Goal: Task Accomplishment & Management: Complete application form

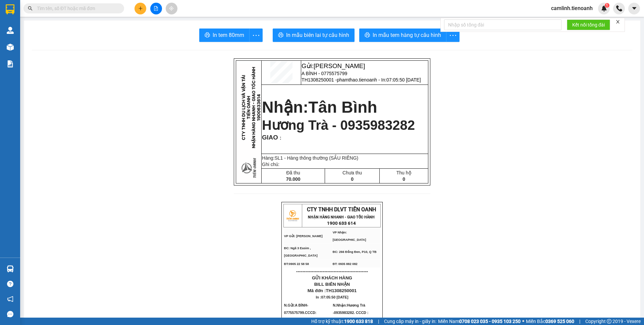
scroll to position [117, 0]
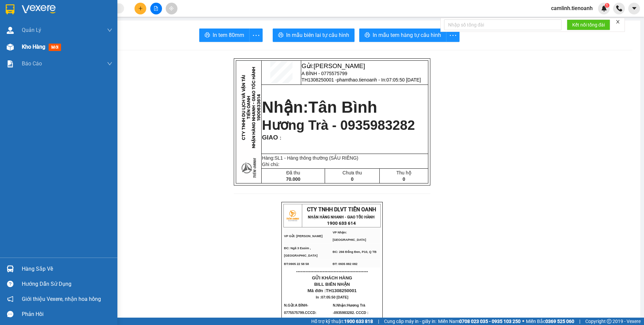
click at [39, 44] on span "Kho hàng" at bounding box center [33, 47] width 23 height 6
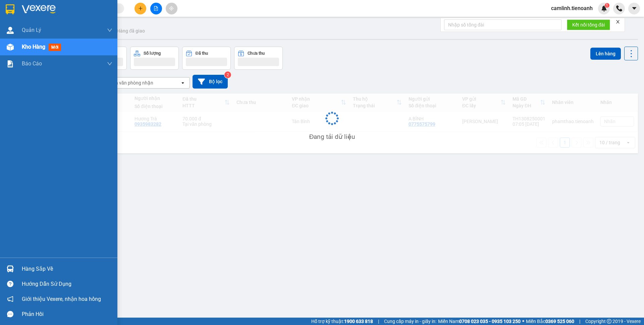
click at [39, 44] on span "Kho hàng" at bounding box center [33, 47] width 23 height 6
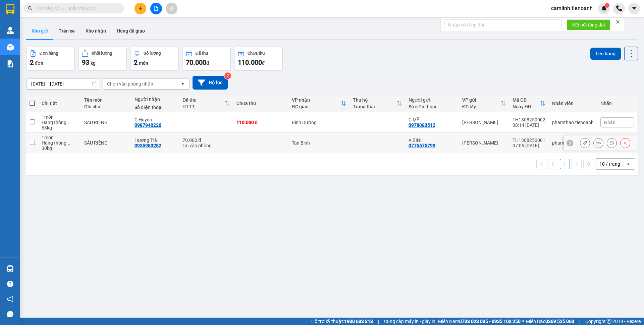
click at [580, 143] on button at bounding box center [584, 143] width 9 height 12
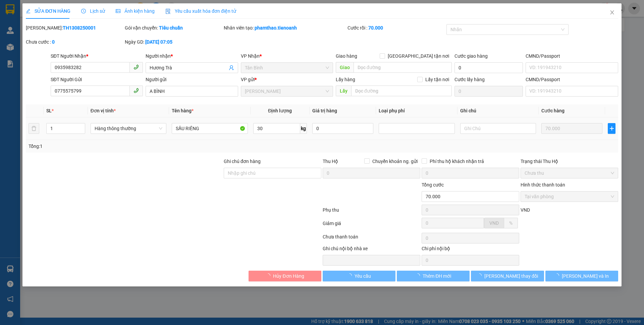
type input "0935983282"
type input "Hương Trà"
type input "0775575799"
type input "A BÌNH"
type input "70.000"
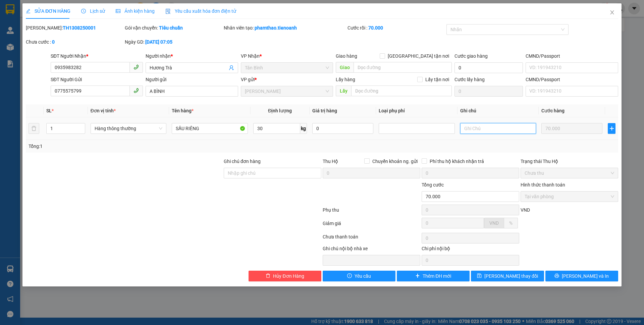
click at [499, 127] on input "text" at bounding box center [498, 128] width 76 height 11
type input "b"
type input "BAO VÀNG CHỮ ĐEN"
drag, startPoint x: 519, startPoint y: 275, endPoint x: 512, endPoint y: 265, distance: 11.9
click at [517, 273] on span "[PERSON_NAME] thay đổi" at bounding box center [511, 275] width 54 height 7
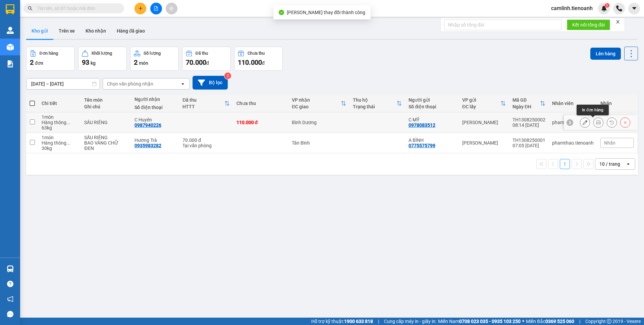
click at [584, 123] on div at bounding box center [605, 122] width 50 height 10
click at [583, 123] on button at bounding box center [584, 123] width 9 height 12
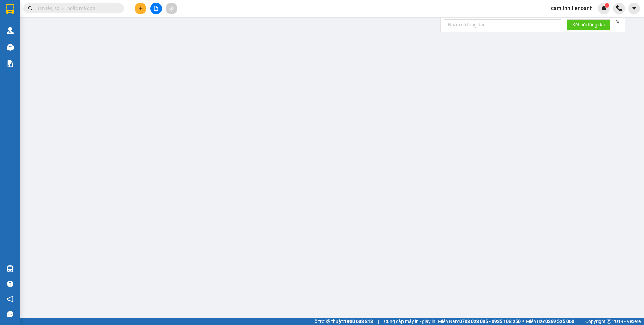
type input "0987940226"
type input "C Huyên"
type input "281152554"
type input "0978083512"
type input "C MỸ"
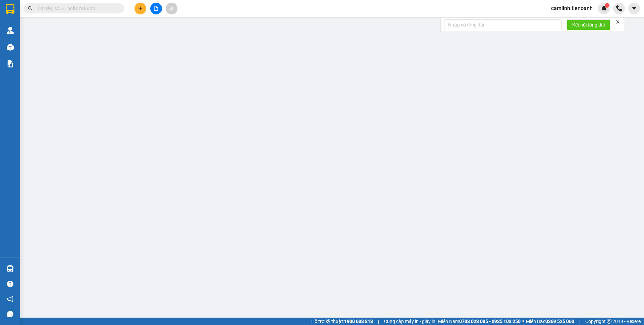
type input "042080014286"
type input "110.000"
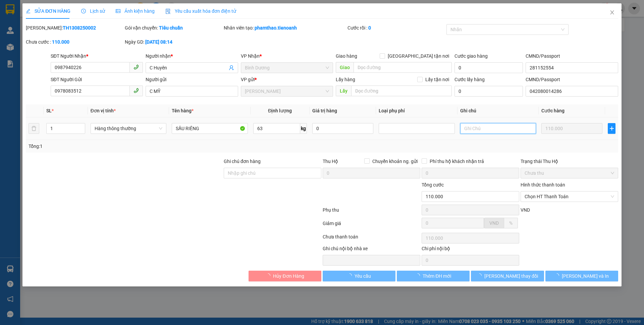
click at [509, 134] on input "text" at bounding box center [498, 128] width 76 height 11
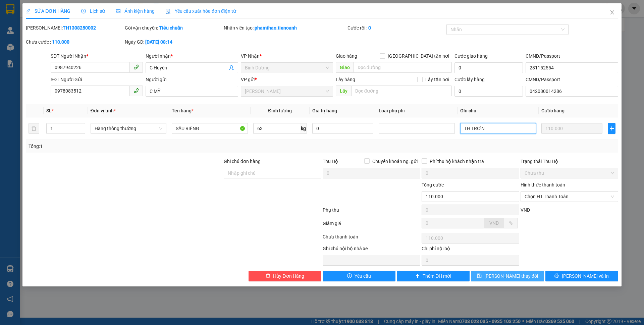
type input "TH TRƠN"
click at [482, 274] on icon "save" at bounding box center [479, 275] width 5 height 5
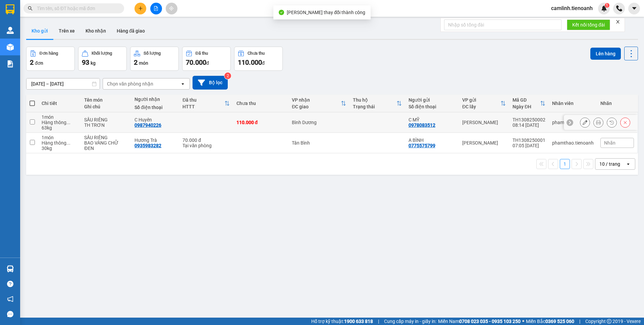
click at [596, 123] on icon at bounding box center [598, 122] width 5 height 5
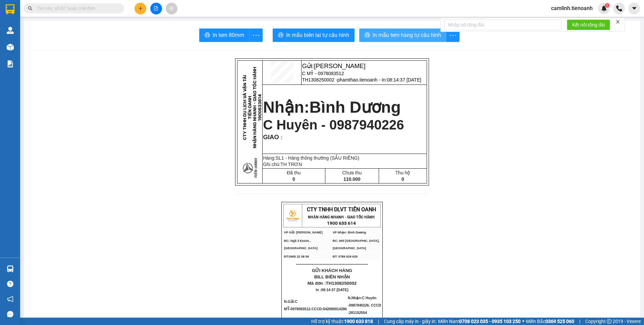
click at [395, 34] on span "In mẫu tem hàng tự cấu hình" at bounding box center [407, 35] width 68 height 8
click at [579, 6] on span "camlinh.tienoanh" at bounding box center [572, 8] width 52 height 8
click at [567, 16] on li "Đăng xuất" at bounding box center [571, 20] width 53 height 11
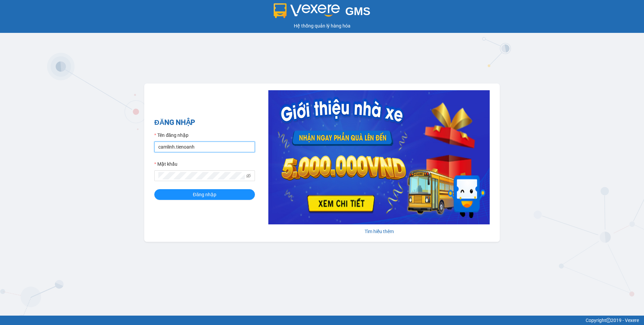
drag, startPoint x: 195, startPoint y: 146, endPoint x: 199, endPoint y: 146, distance: 4.7
click at [195, 146] on input "camlinh.tienoanh" at bounding box center [204, 147] width 101 height 11
type input "thuyduyen.tienoanh"
click at [235, 199] on button "Đăng nhập" at bounding box center [204, 194] width 101 height 11
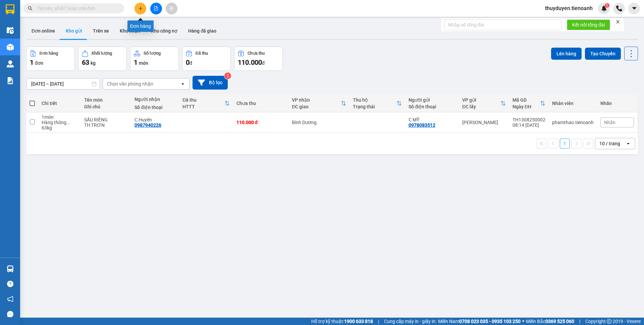
click at [137, 8] on button at bounding box center [141, 9] width 12 height 12
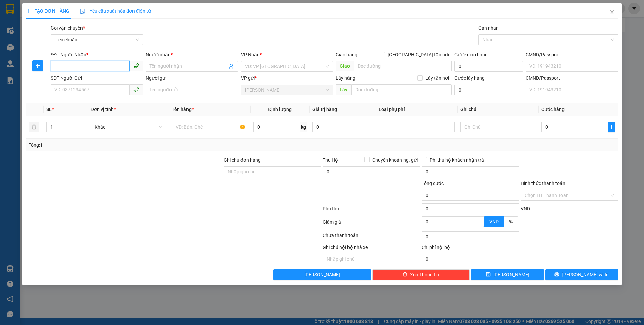
click at [106, 64] on input "SĐT Người Nhận *" at bounding box center [90, 66] width 79 height 11
click at [103, 65] on input "SĐT Người Nhận *" at bounding box center [90, 66] width 79 height 11
type input "0347917914"
click at [197, 67] on input "Người nhận *" at bounding box center [188, 66] width 77 height 7
drag, startPoint x: 173, startPoint y: 67, endPoint x: 163, endPoint y: 66, distance: 9.4
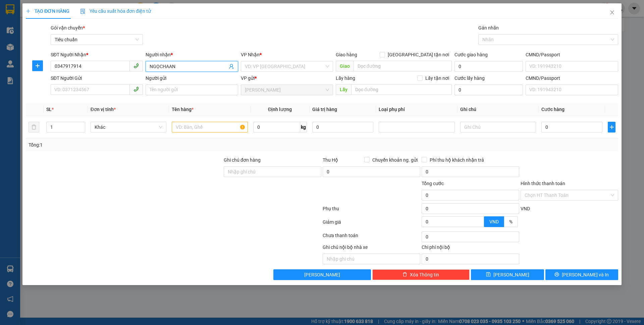
click at [163, 66] on input "NGỌCHAAN" at bounding box center [188, 66] width 77 height 7
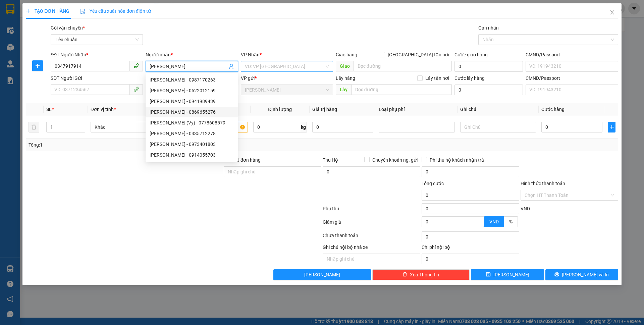
type input "NGỌC HÂN"
click at [297, 67] on input "search" at bounding box center [285, 66] width 80 height 10
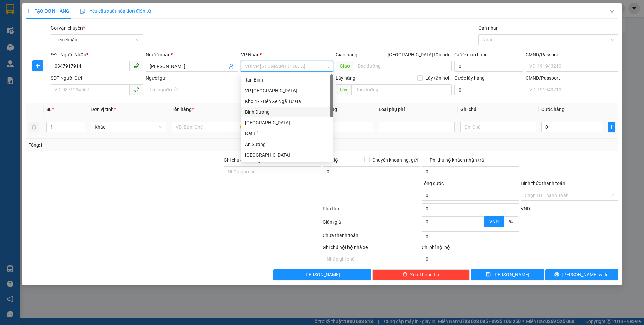
drag, startPoint x: 271, startPoint y: 109, endPoint x: 149, endPoint y: 126, distance: 122.9
click at [269, 110] on div "Bình Dương" at bounding box center [287, 111] width 84 height 7
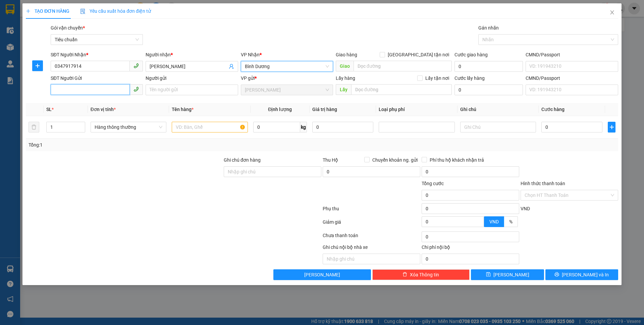
click at [112, 86] on input "SĐT Người Gửi" at bounding box center [90, 89] width 79 height 11
type input "0387438729"
click at [158, 93] on input "Người gửi" at bounding box center [192, 90] width 92 height 11
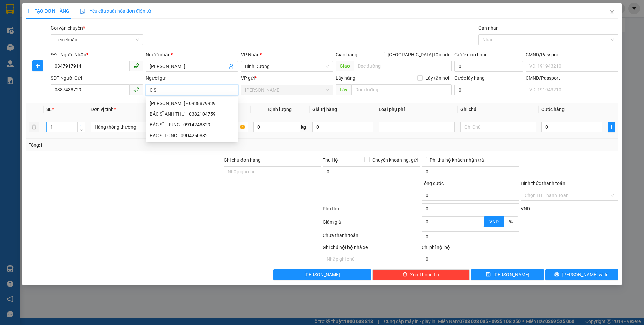
type input "C SI"
type input "2"
click at [81, 122] on span "Increase Value" at bounding box center [80, 125] width 7 height 6
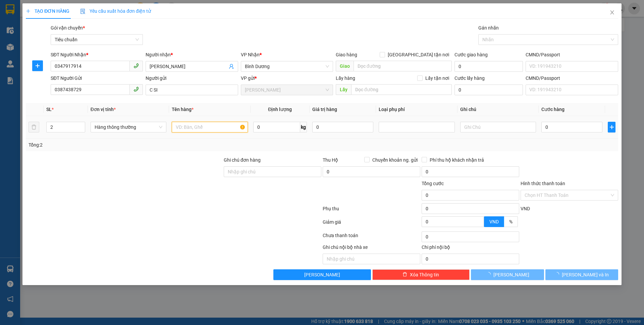
click at [230, 126] on input "text" at bounding box center [210, 127] width 76 height 11
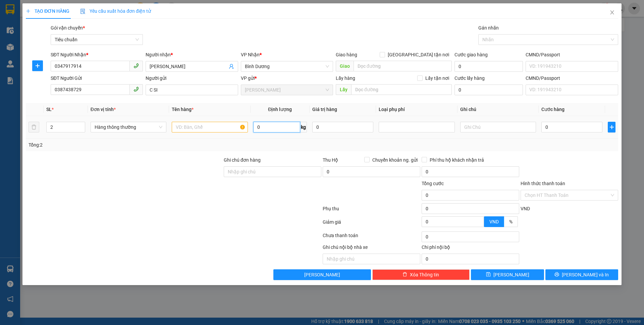
click at [260, 129] on input "0" at bounding box center [276, 127] width 47 height 11
type input "23"
click at [227, 128] on input "text" at bounding box center [210, 127] width 76 height 11
type input "SA"
type input "60.000"
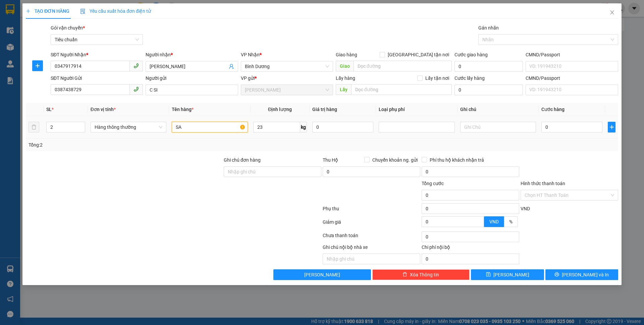
type input "60.000"
type input "SẦU RIÊNG"
click at [491, 131] on input "text" at bounding box center [498, 127] width 76 height 11
type input "2 BAO TRẮNG CHỮ XANH D"
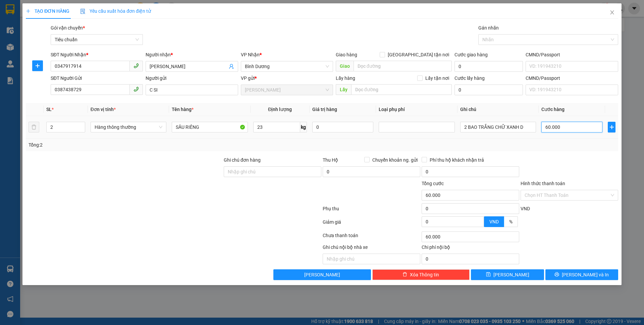
click at [551, 132] on input "60.000" at bounding box center [571, 127] width 61 height 11
type input "1"
type input "12"
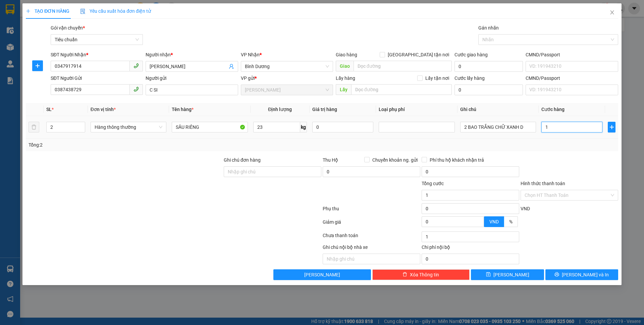
type input "12"
type input "120"
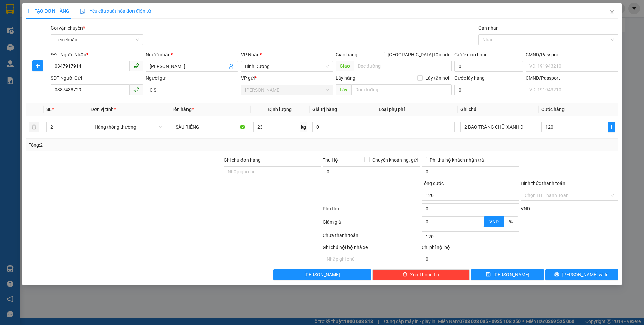
type input "120.000"
drag, startPoint x: 557, startPoint y: 154, endPoint x: 567, endPoint y: 240, distance: 86.5
click at [557, 155] on div "Transit Pickup Surcharge Ids Transit Deliver Surcharge Ids Transit Deliver Surc…" at bounding box center [322, 152] width 592 height 256
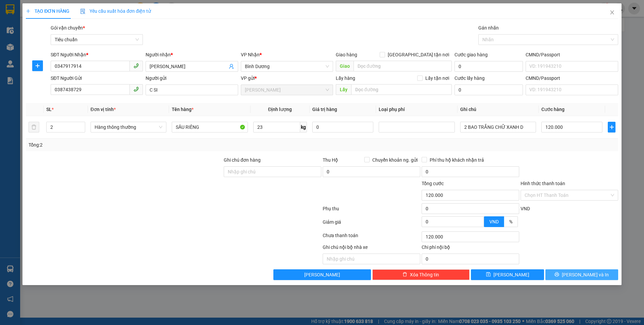
drag, startPoint x: 568, startPoint y: 275, endPoint x: 472, endPoint y: 142, distance: 164.6
click at [568, 276] on button "[PERSON_NAME] và In" at bounding box center [581, 274] width 73 height 11
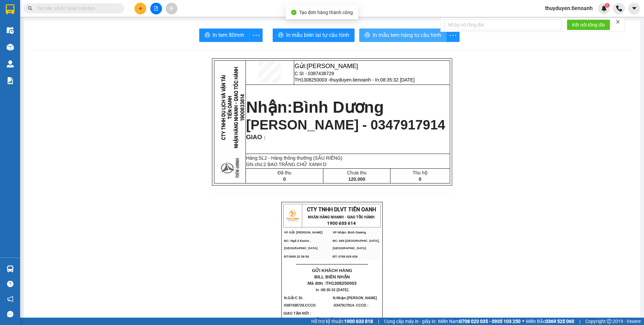
click at [370, 41] on button "In mẫu tem hàng tự cấu hình" at bounding box center [402, 35] width 87 height 13
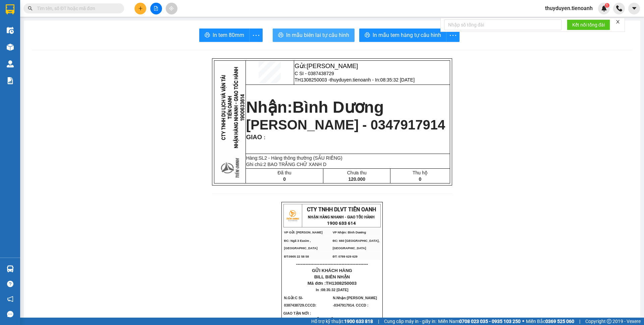
click at [316, 38] on span "In mẫu biên lai tự cấu hình" at bounding box center [317, 35] width 63 height 8
click at [138, 9] on icon "plus" at bounding box center [140, 8] width 5 height 5
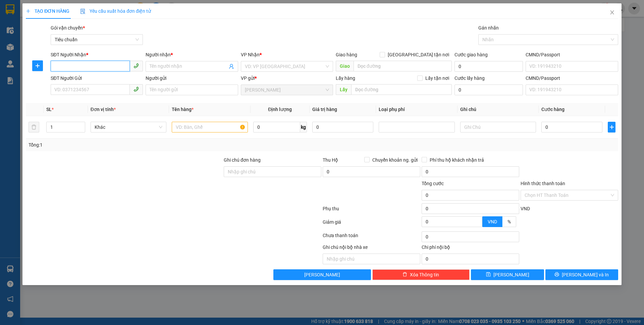
click at [107, 70] on input "SĐT Người Nhận *" at bounding box center [90, 66] width 79 height 11
type input "0909024512"
click at [112, 80] on div "0909024512 - C THÚY" at bounding box center [97, 79] width 84 height 7
type input "C THÚY"
type input "60.000"
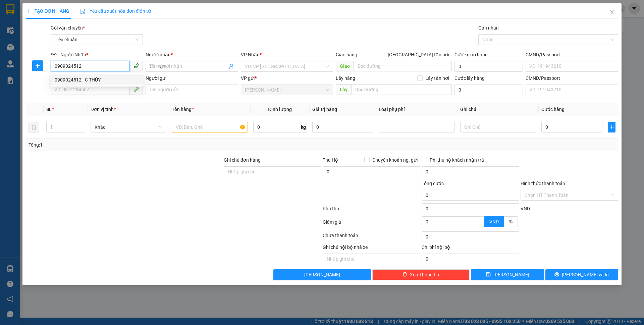
type input "60.000"
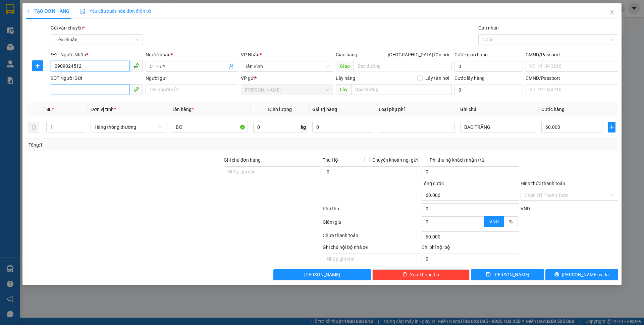
type input "0909024512"
click at [104, 92] on input "SĐT Người Gửi" at bounding box center [90, 89] width 79 height 11
type input "0849546645"
click at [155, 90] on input "Người gửi" at bounding box center [192, 90] width 92 height 11
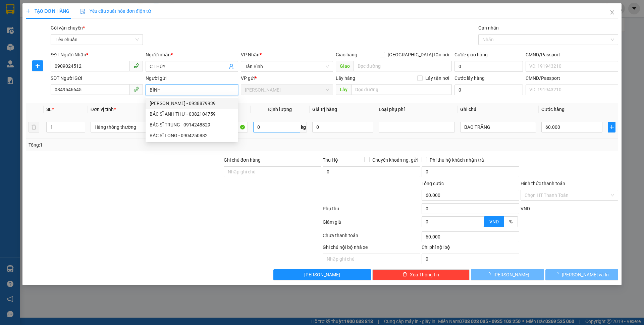
type input "BÌNH"
click at [284, 129] on input "0" at bounding box center [276, 127] width 47 height 11
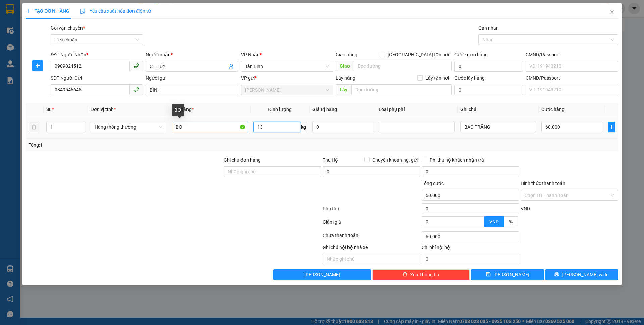
type input "13"
drag, startPoint x: 186, startPoint y: 129, endPoint x: 112, endPoint y: 137, distance: 73.9
click at [126, 135] on tr "1 Hàng thông thường BƠ 13 kg 0 BAO TRẮNG 60.000" at bounding box center [322, 127] width 592 height 22
type input "T"
type input "50.000"
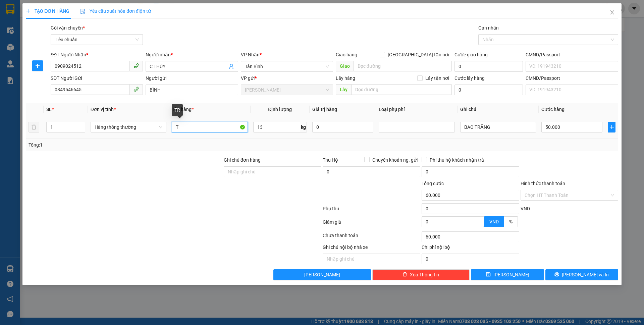
type input "50.000"
type input "TR"
type input "50.000"
type input "TRÁI CÂY"
drag, startPoint x: 427, startPoint y: 137, endPoint x: 302, endPoint y: 172, distance: 129.9
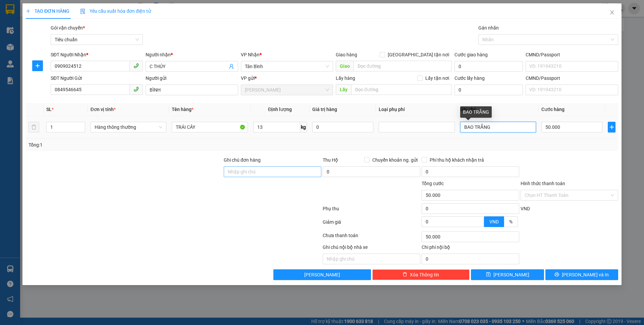
click at [306, 169] on div "Transit Pickup Surcharge Ids Transit Deliver Surcharge Ids Transit Deliver Surc…" at bounding box center [322, 152] width 592 height 256
type input "TH CHỮ ĐEN"
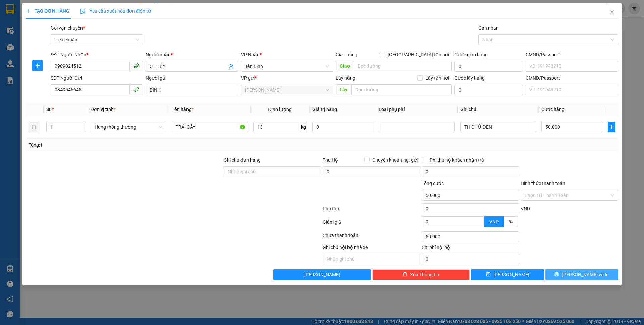
click at [564, 270] on button "[PERSON_NAME] và In" at bounding box center [581, 274] width 73 height 11
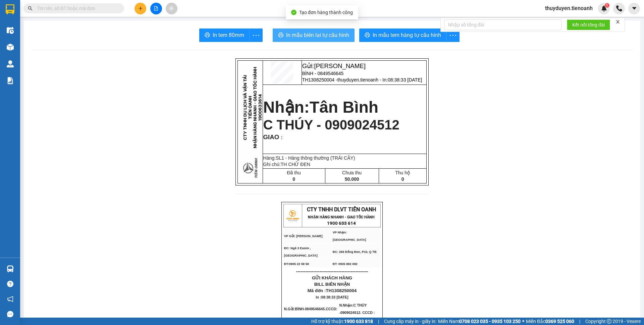
click at [310, 38] on span "In mẫu biên lai tự cấu hình" at bounding box center [317, 35] width 63 height 8
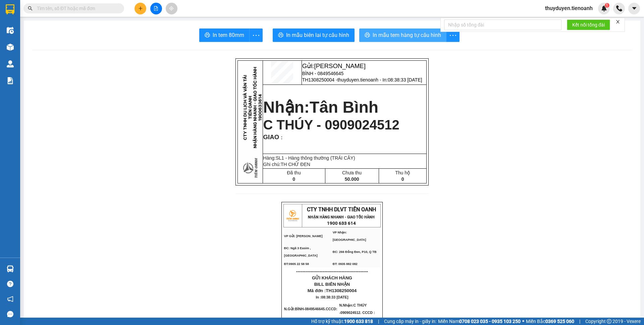
click at [396, 29] on button "In mẫu tem hàng tự cấu hình" at bounding box center [402, 35] width 87 height 13
click at [549, 11] on span "thuyduyen.tienoanh" at bounding box center [569, 8] width 58 height 8
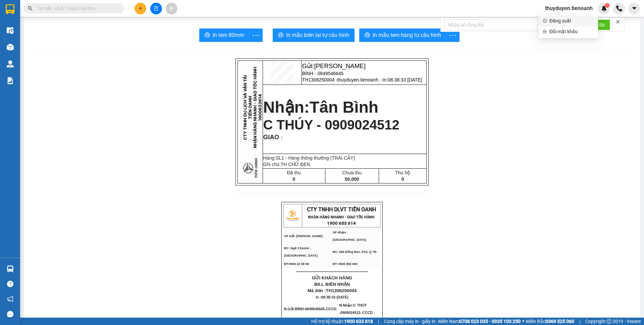
click at [550, 20] on span "Đăng xuất" at bounding box center [571, 20] width 45 height 7
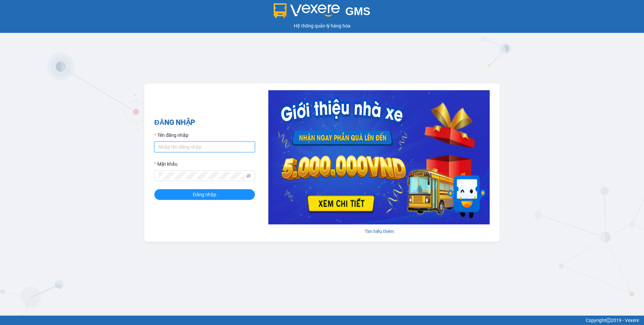
type input "thuyduyen.tienoanh"
click at [185, 144] on input "thuyduyen.tienoanh" at bounding box center [204, 147] width 101 height 11
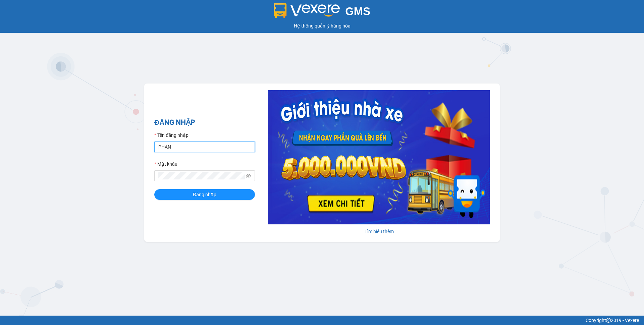
type input "phanoanh.tienoanh"
click at [211, 192] on span "Đăng nhập" at bounding box center [204, 194] width 23 height 7
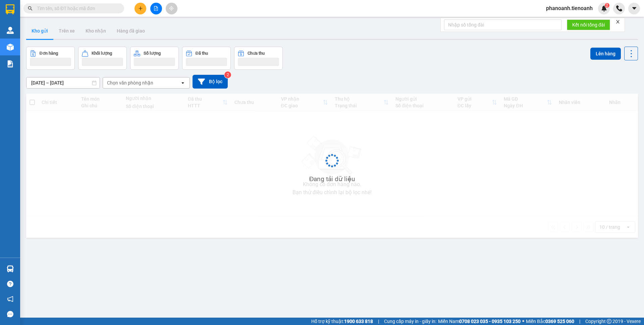
click at [137, 9] on button at bounding box center [141, 9] width 12 height 12
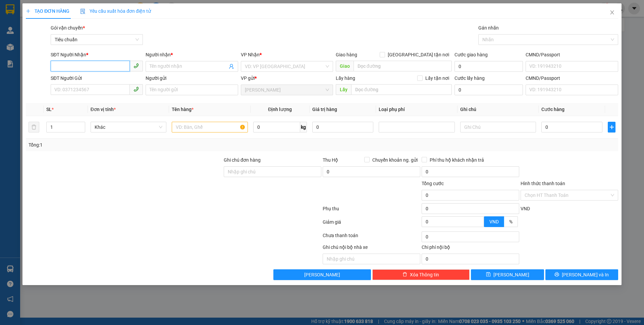
click at [90, 64] on input "SĐT Người Nhận *" at bounding box center [90, 66] width 79 height 11
type input "0902115615"
click at [118, 76] on div "0902115615 - A KHA" at bounding box center [97, 79] width 84 height 7
type input "A KHA"
type input "40.000"
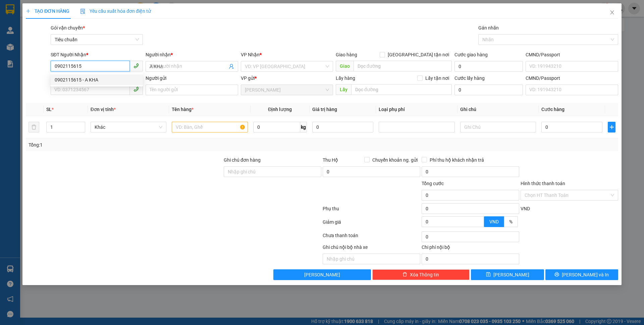
type input "40.000"
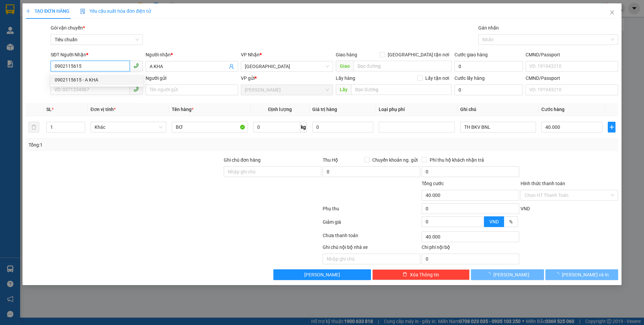
type input "0902115615"
click at [107, 82] on div "SĐT Người Gửi" at bounding box center [97, 79] width 92 height 10
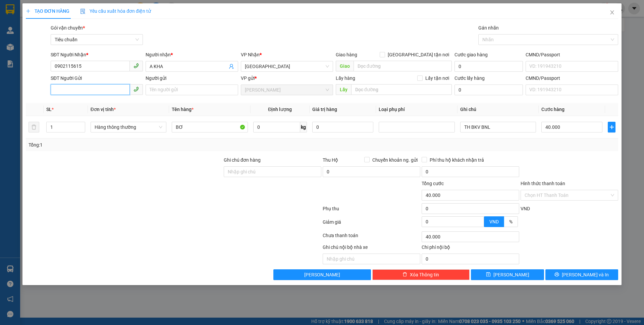
click at [98, 92] on input "SĐT Người Gửi" at bounding box center [90, 89] width 79 height 11
click at [109, 103] on div "0905414674 - CHÚ AN" at bounding box center [97, 103] width 84 height 7
type input "0905414674"
type input "CHÚ AN"
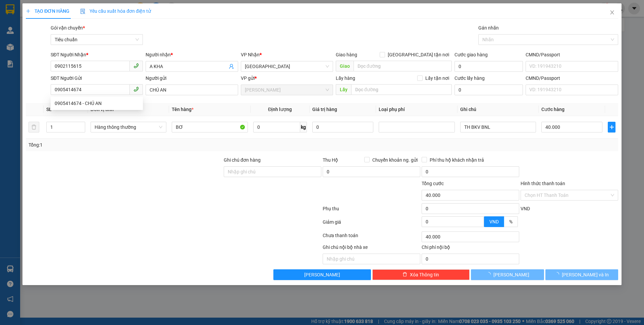
click at [135, 211] on div at bounding box center [173, 209] width 297 height 13
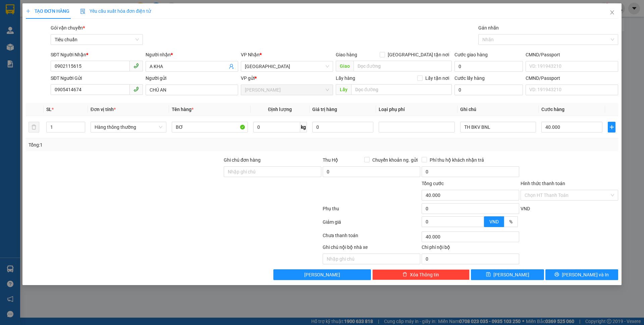
click at [114, 148] on div "Tổng: 1" at bounding box center [139, 144] width 220 height 7
click at [194, 129] on input "BƠ" at bounding box center [210, 127] width 76 height 11
type input "SẦU RIÊNG"
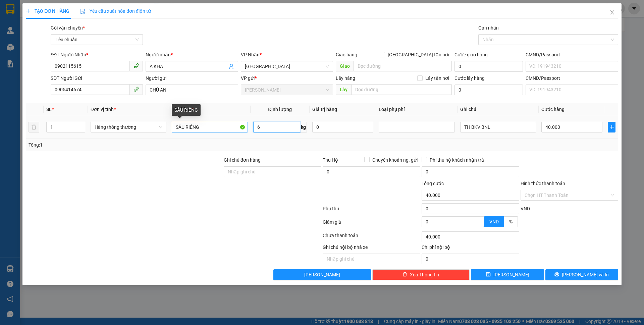
type input "6"
click at [493, 126] on input "TH BKV BNL" at bounding box center [498, 127] width 76 height 11
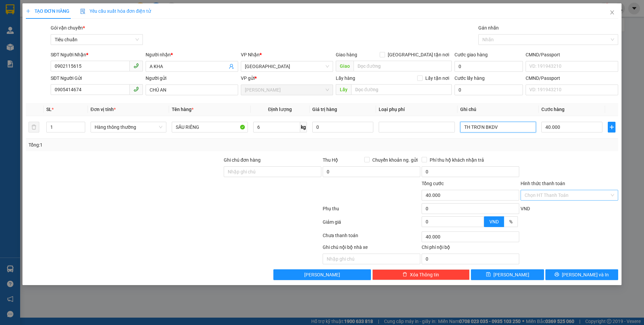
type input "TH TRƠN BKDV"
click at [557, 198] on input "Hình thức thanh toán" at bounding box center [567, 195] width 85 height 10
click at [554, 209] on div "Tại văn phòng" at bounding box center [570, 208] width 90 height 7
type input "0"
drag, startPoint x: 591, startPoint y: 275, endPoint x: 497, endPoint y: 241, distance: 100.1
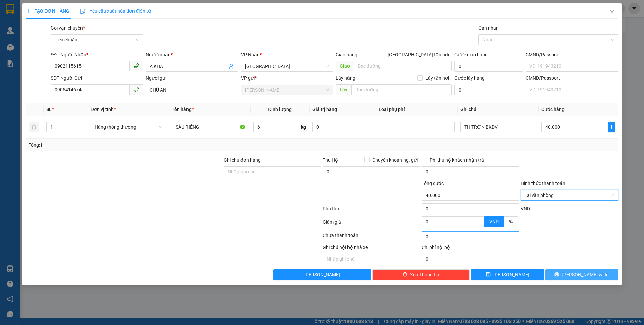
click at [591, 275] on span "[PERSON_NAME] và In" at bounding box center [585, 274] width 47 height 7
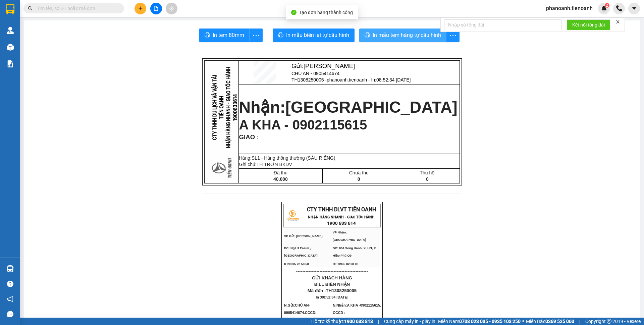
click at [393, 29] on button "In mẫu tem hàng tự cấu hình" at bounding box center [402, 35] width 87 height 13
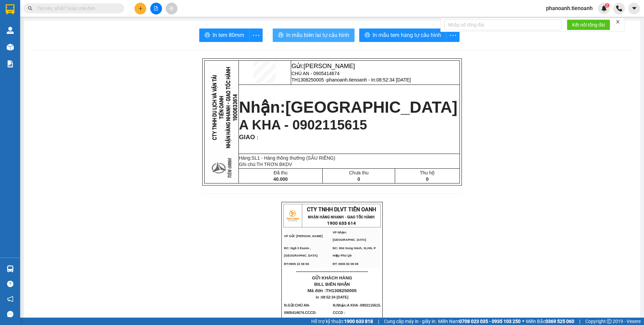
drag, startPoint x: 321, startPoint y: 36, endPoint x: 314, endPoint y: 46, distance: 11.4
click at [321, 36] on span "In mẫu biên lai tự cấu hình" at bounding box center [317, 35] width 63 height 8
